Goal: Check status: Check status

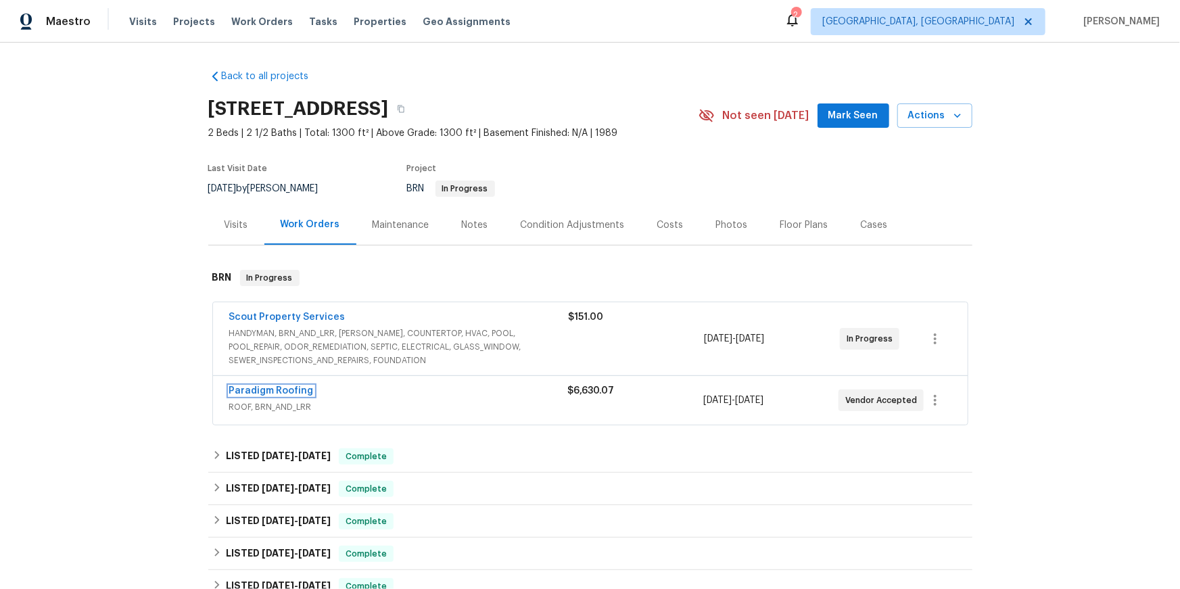
click at [276, 396] on link "Paradigm Roofing" at bounding box center [271, 390] width 85 height 9
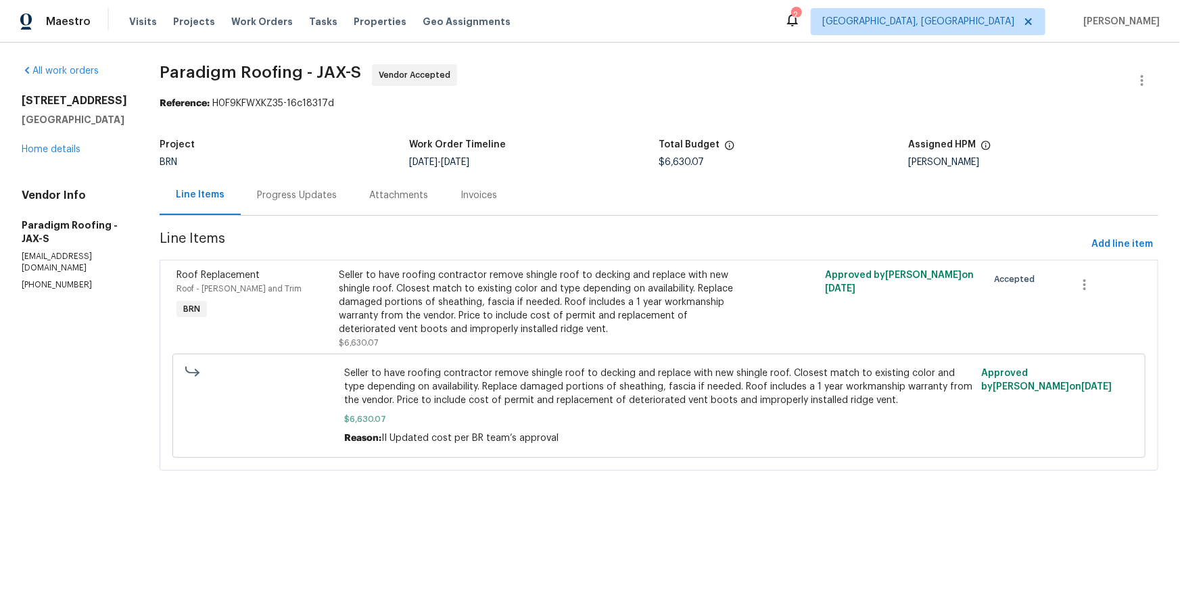
click at [329, 202] on div "Progress Updates" at bounding box center [297, 196] width 80 height 14
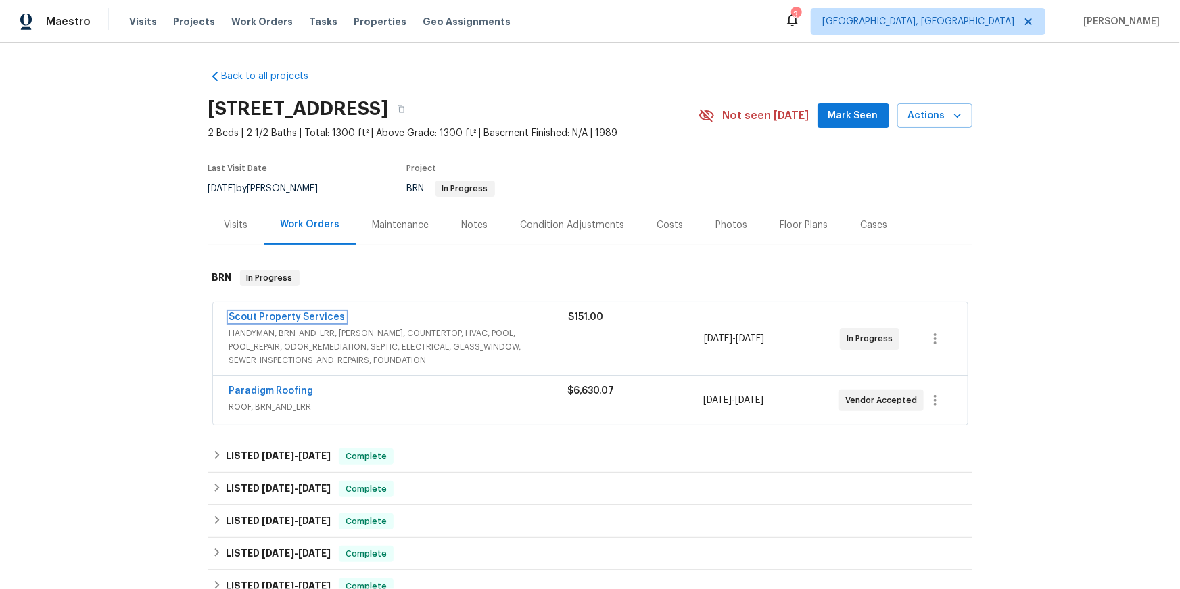
click at [329, 322] on link "Scout Property Services" at bounding box center [287, 317] width 116 height 9
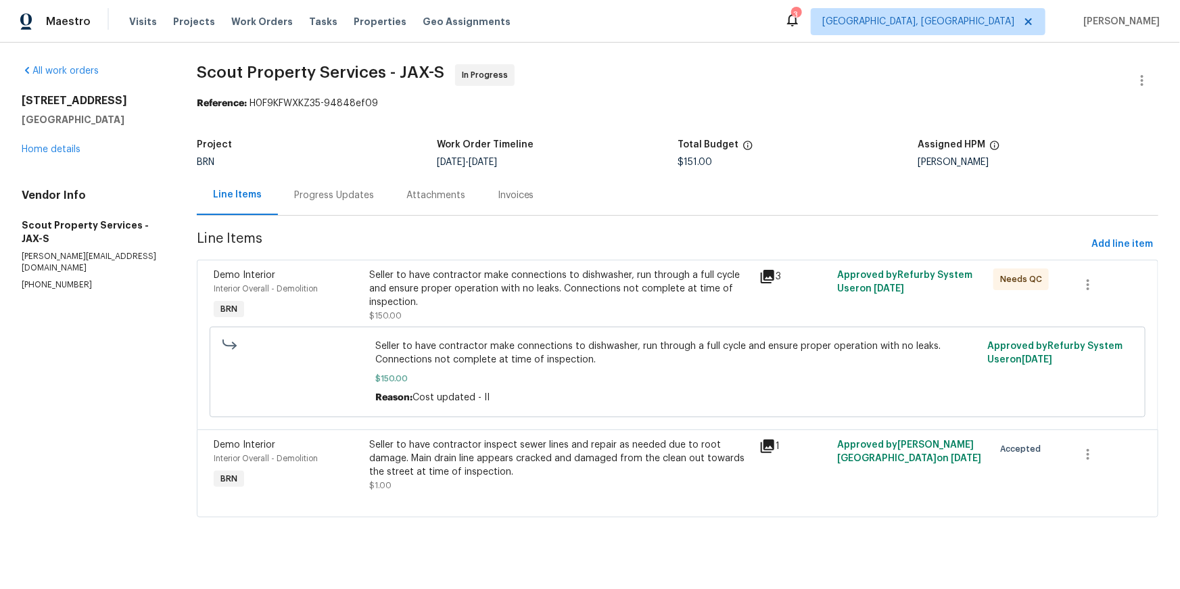
scroll to position [39, 0]
click at [374, 189] on div "Progress Updates" at bounding box center [334, 196] width 80 height 14
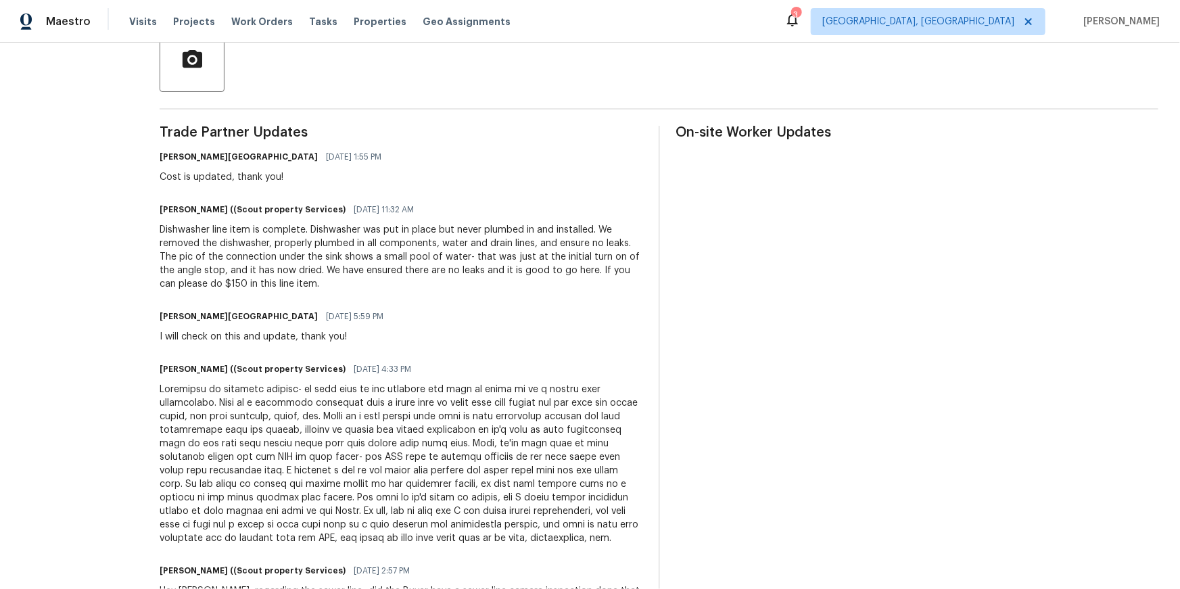
scroll to position [324, 0]
